Goal: Check status: Check status

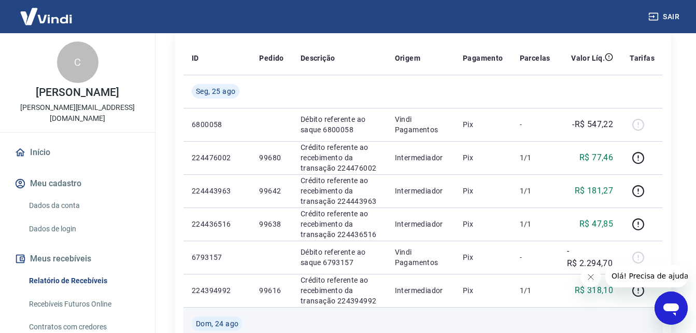
scroll to position [138, 0]
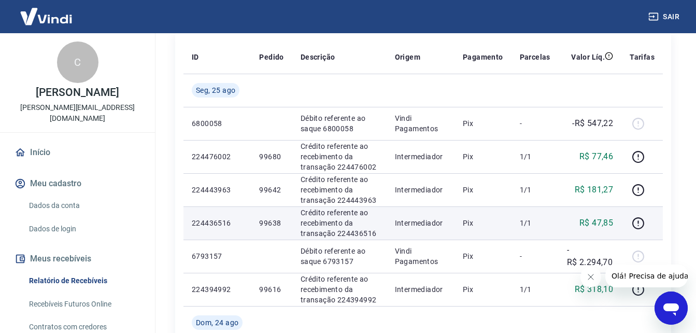
drag, startPoint x: 495, startPoint y: 177, endPoint x: 498, endPoint y: 233, distance: 56.0
click at [495, 177] on td "Pix" at bounding box center [482, 189] width 57 height 33
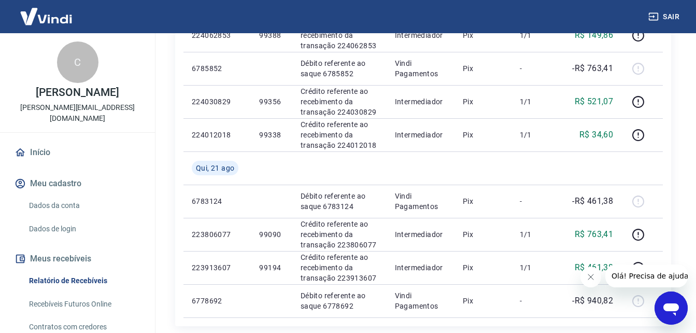
scroll to position [725, 0]
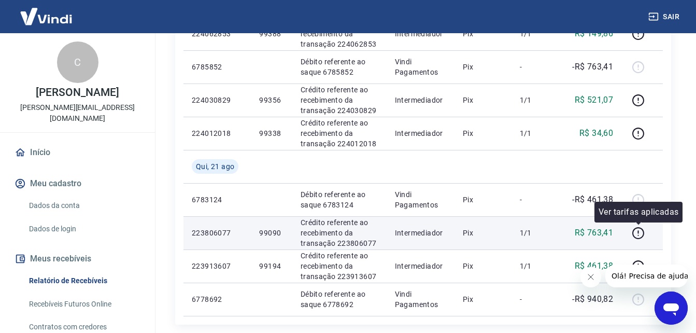
click at [647, 228] on div at bounding box center [641, 232] width 25 height 17
click at [637, 232] on icon "button" at bounding box center [637, 232] width 13 height 13
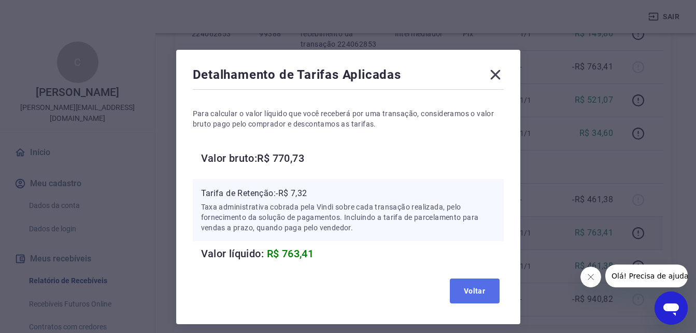
click at [479, 282] on button "Voltar" at bounding box center [475, 290] width 50 height 25
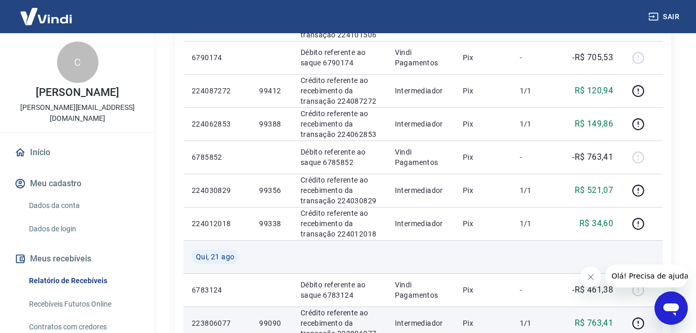
scroll to position [639, 0]
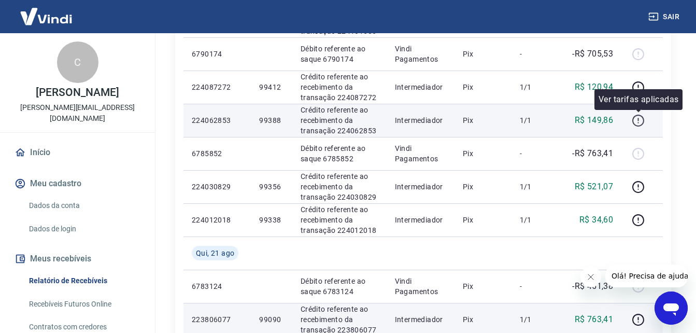
click at [642, 120] on icon "button" at bounding box center [637, 120] width 13 height 13
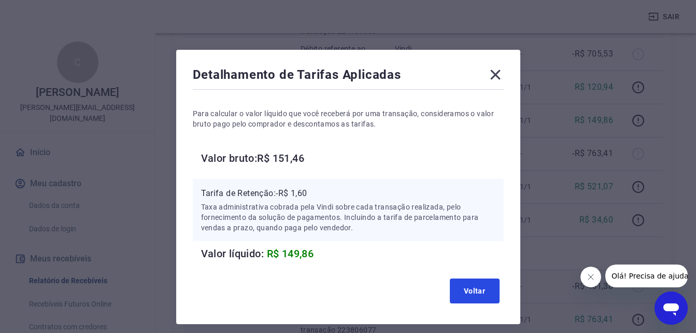
click at [484, 292] on button "Voltar" at bounding box center [475, 290] width 50 height 25
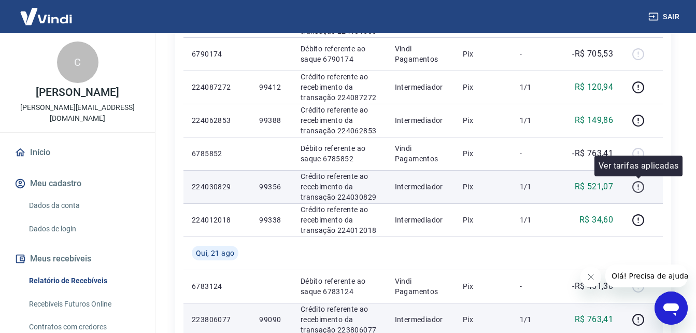
click at [637, 193] on icon "button" at bounding box center [637, 186] width 13 height 13
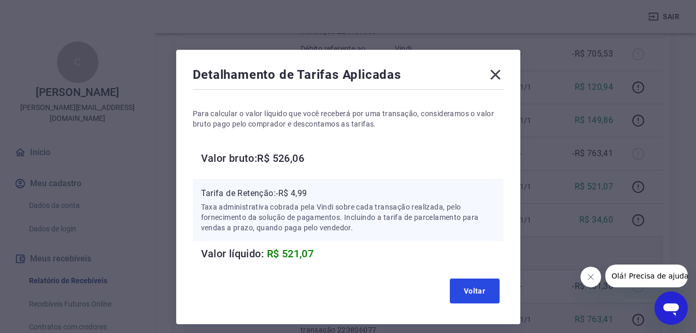
drag, startPoint x: 478, startPoint y: 286, endPoint x: 574, endPoint y: 258, distance: 99.8
click at [478, 286] on button "Voltar" at bounding box center [475, 290] width 50 height 25
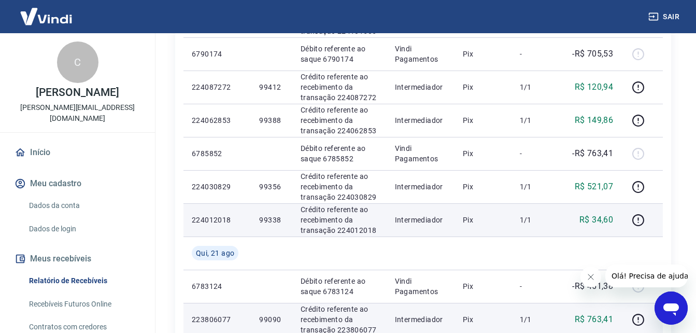
click at [651, 218] on div at bounding box center [641, 219] width 25 height 17
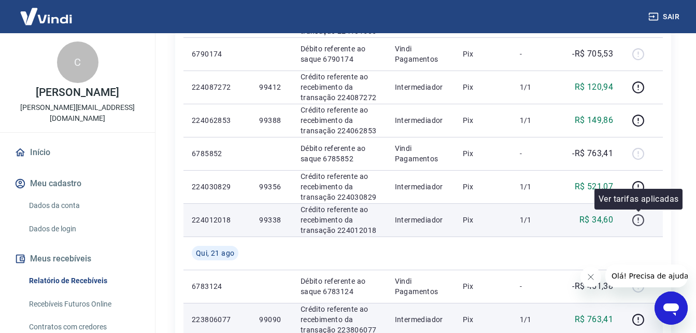
click at [638, 220] on icon "button" at bounding box center [637, 219] width 13 height 13
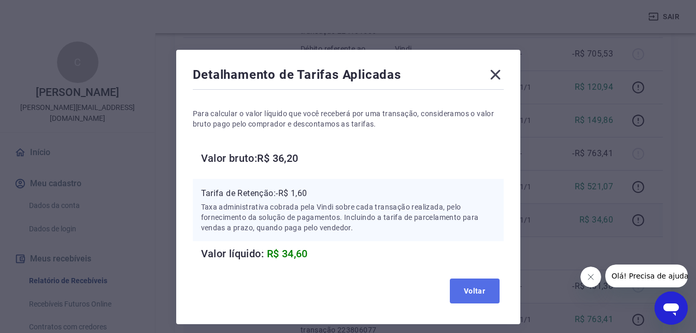
click at [493, 286] on button "Voltar" at bounding box center [475, 290] width 50 height 25
